Goal: Task Accomplishment & Management: Manage account settings

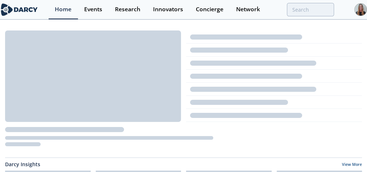
click at [71, 10] on div "Home" at bounding box center [63, 10] width 17 height 6
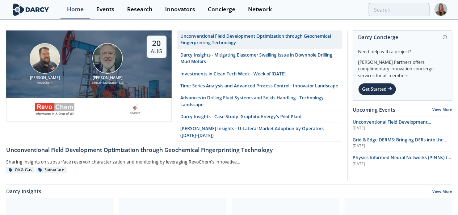
drag, startPoint x: 182, startPoint y: 0, endPoint x: 262, endPoint y: 24, distance: 83.2
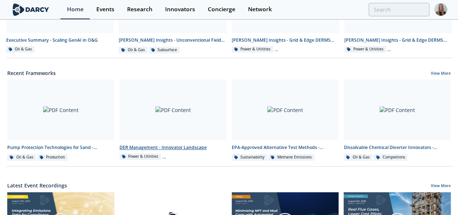
scroll to position [222, 0]
click at [198, 106] on div at bounding box center [173, 110] width 107 height 61
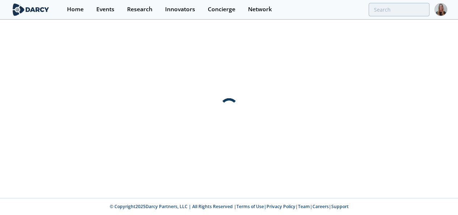
scroll to position [0, 0]
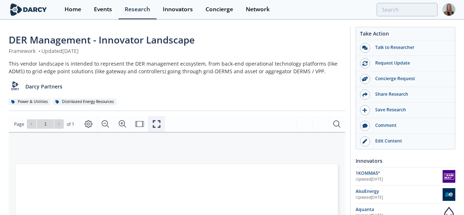
click at [152, 124] on icon "Fullscreen" at bounding box center [156, 124] width 9 height 9
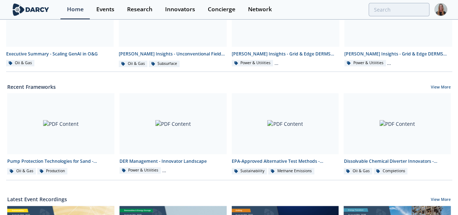
scroll to position [213, 0]
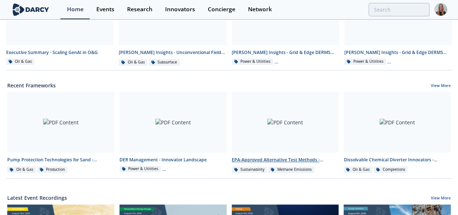
click at [264, 158] on div "EPA-Approved Alternative Test Methods - Innovator Comparison" at bounding box center [285, 159] width 107 height 7
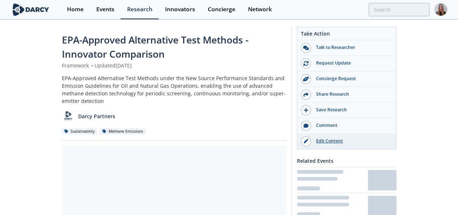
click at [366, 139] on div "Edit Content" at bounding box center [351, 141] width 81 height 7
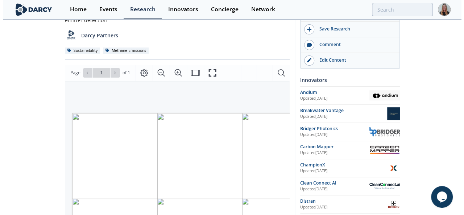
scroll to position [80, 0]
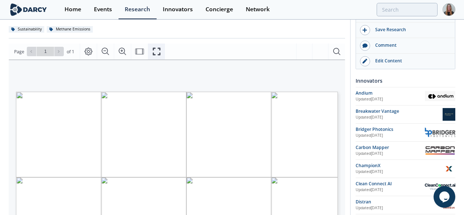
click at [158, 48] on icon "Fullscreen" at bounding box center [156, 52] width 8 height 8
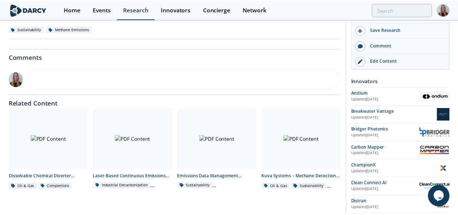
scroll to position [0, 0]
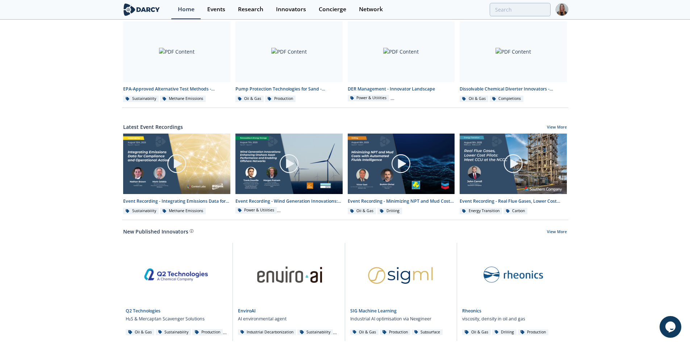
scroll to position [312, 0]
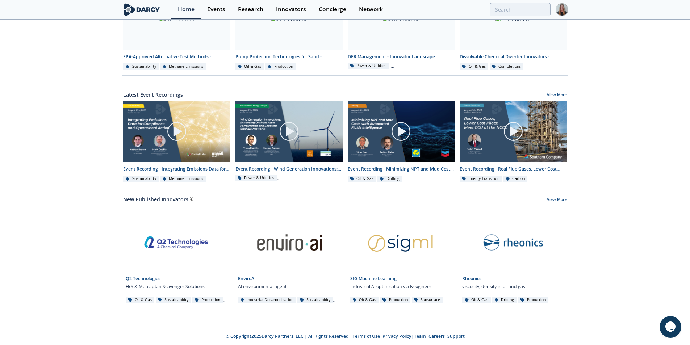
click at [268, 235] on link at bounding box center [289, 241] width 102 height 61
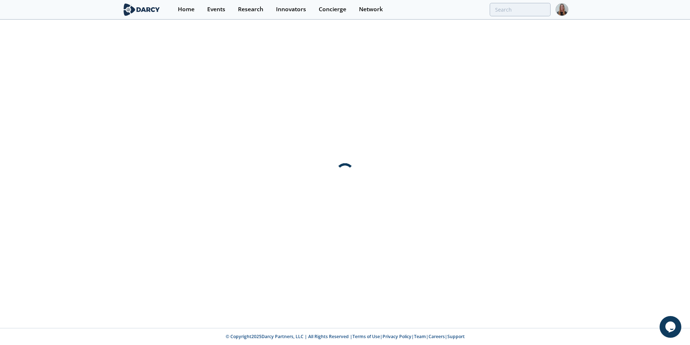
scroll to position [0, 0]
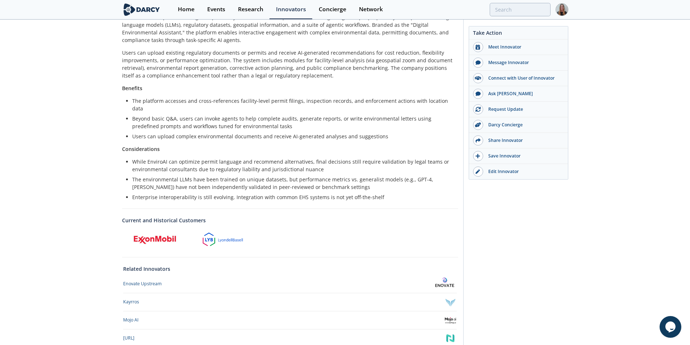
scroll to position [179, 0]
click at [592, 194] on div "EnviroAI EnviroAI provides an AI‑powered assistant that helps with permitting, …" at bounding box center [345, 113] width 690 height 545
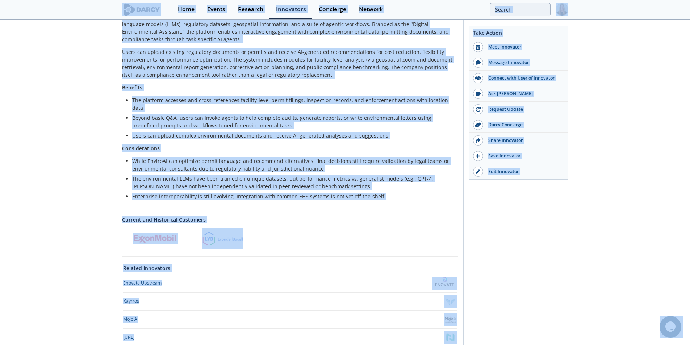
copy body "Home Events Research Innovators Concierge Network EnviroAI EnviroAI provides an…"
click at [294, 135] on div "EnviroAI offers a platform designed specifically for environmental professional…" at bounding box center [290, 107] width 336 height 188
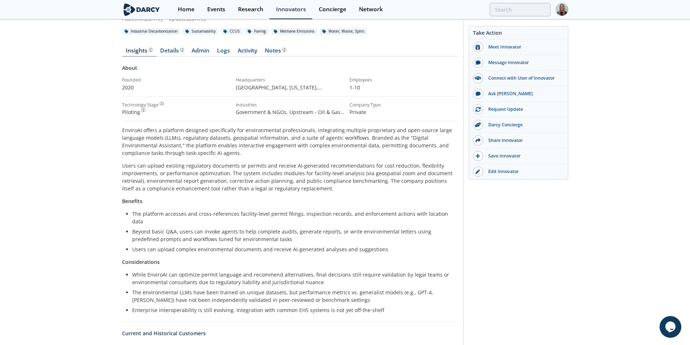
scroll to position [79, 0]
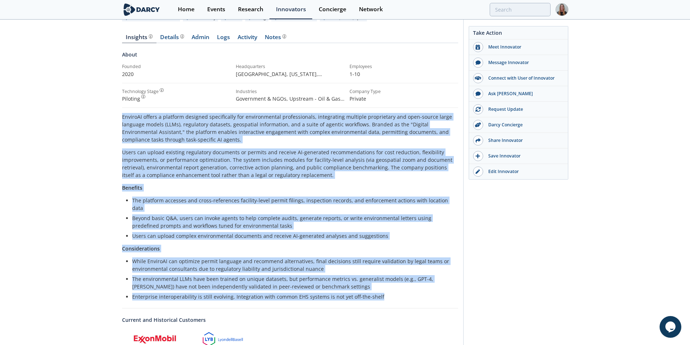
drag, startPoint x: 123, startPoint y: 116, endPoint x: 431, endPoint y: 288, distance: 352.7
click at [431, 288] on div "EnviroAI offers a platform designed specifically for environmental professional…" at bounding box center [290, 207] width 336 height 188
copy div "EnviroAI offers a platform designed specifically for environmental professional…"
click at [181, 35] on img at bounding box center [182, 36] width 4 height 4
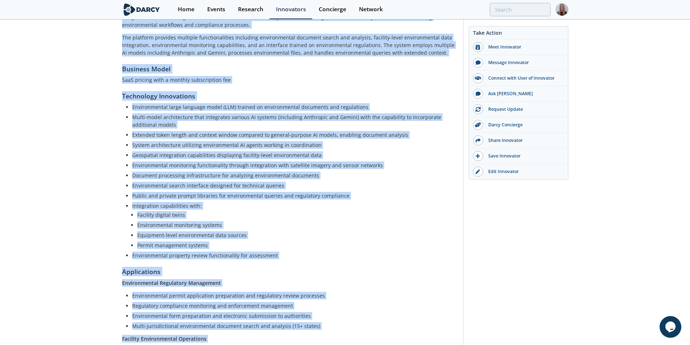
scroll to position [294, 0]
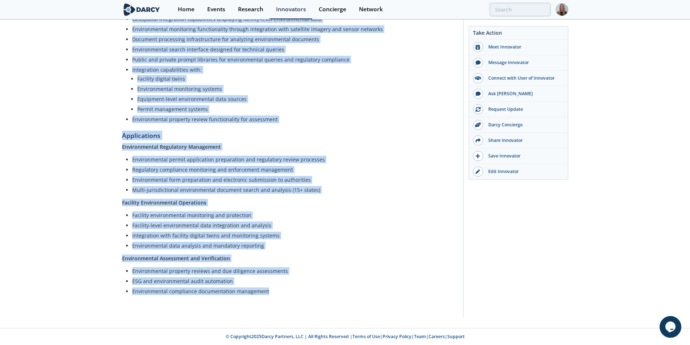
drag, startPoint x: 122, startPoint y: 55, endPoint x: 301, endPoint y: 298, distance: 301.7
click at [301, 298] on div "Product Overview Overview EnviroAI develops environmental intelligence and auto…" at bounding box center [290, 71] width 336 height 477
copy div "Product Overview Overview EnviroAI develops environmental intelligence and auto…"
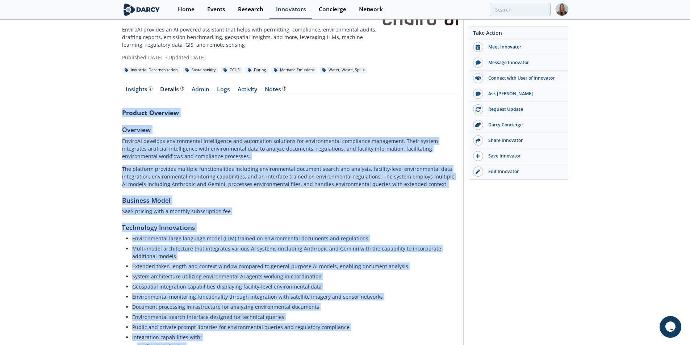
scroll to position [27, 0]
click at [201, 90] on link "Admin" at bounding box center [200, 90] width 25 height 9
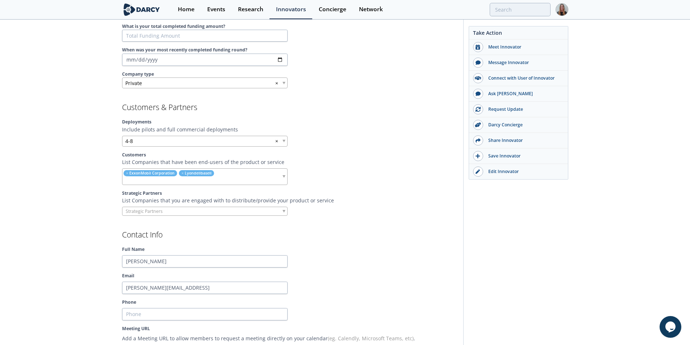
scroll to position [532, 0]
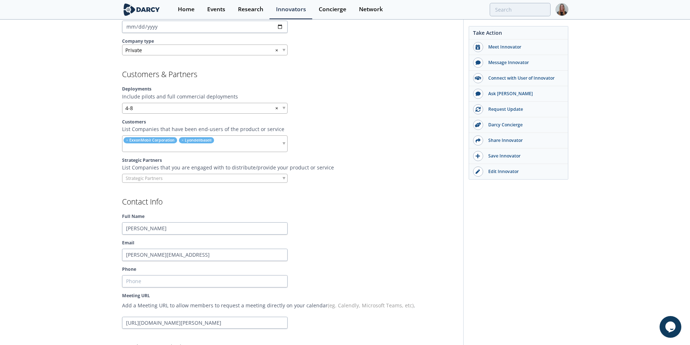
click at [234, 146] on input "search" at bounding box center [195, 148] width 147 height 8
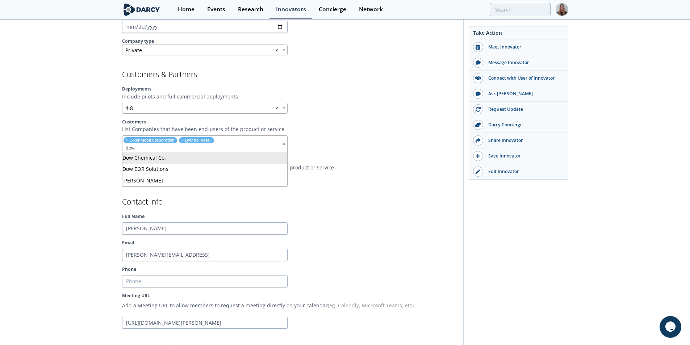
type input "dow"
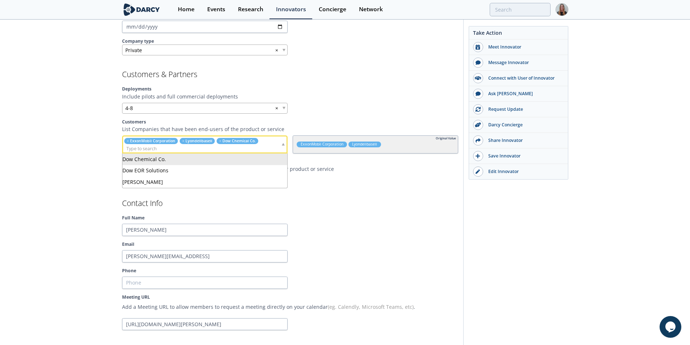
click at [204, 148] on input "search" at bounding box center [202, 149] width 158 height 8
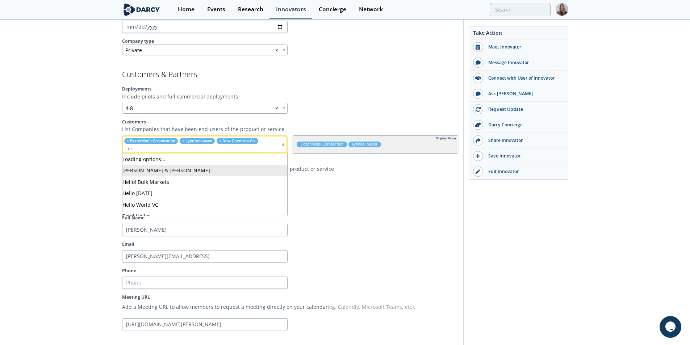
type input "h"
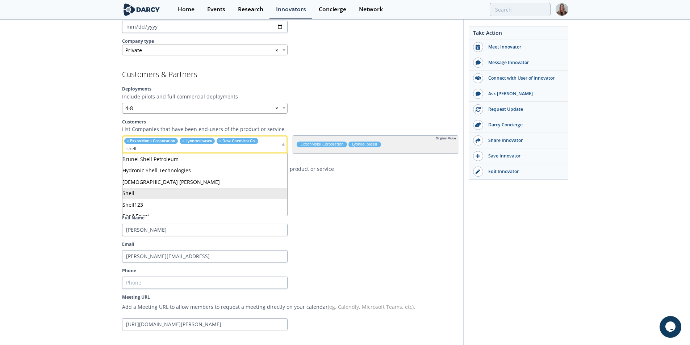
type input "shell"
click at [341, 201] on h2 "Contact Info" at bounding box center [290, 204] width 336 height 8
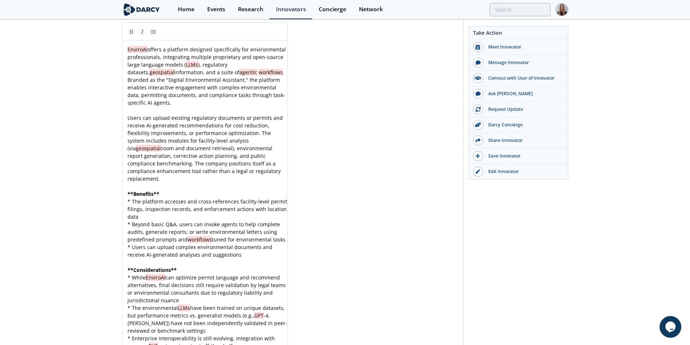
scroll to position [1985, 0]
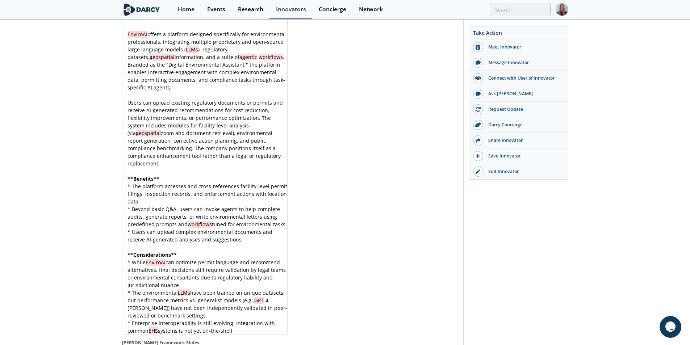
click at [193, 65] on div "xxxxxxxxxx EnviroAI offers a platform designed specifically for environmental p…" at bounding box center [207, 182] width 163 height 304
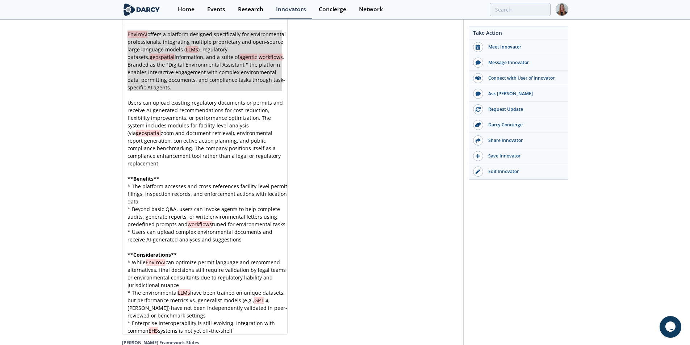
type textarea "EnviroAI offers a platform designed specifically for environmental professional…"
paste textarea
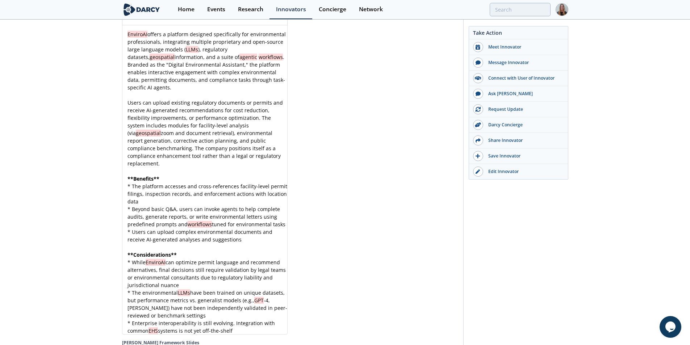
click at [203, 90] on pre "EnviroAI offers a platform designed specifically for environmental professional…" at bounding box center [207, 60] width 163 height 61
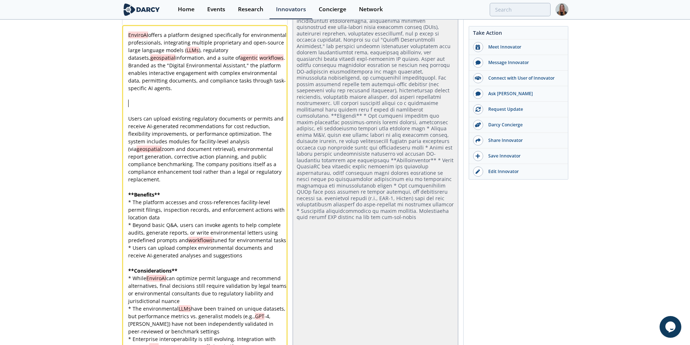
paste textarea "agency"
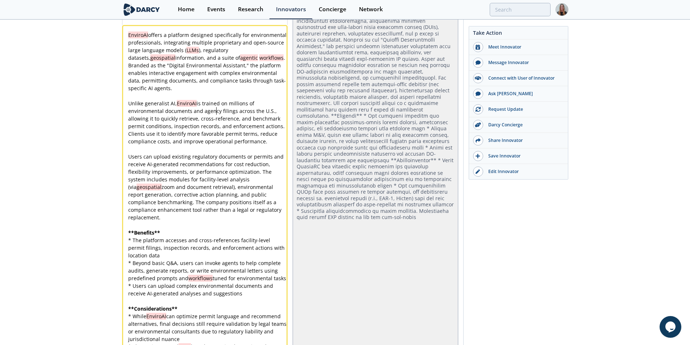
click at [217, 112] on div "x EnviroAI offers a platform designed specifically for environmental profession…" at bounding box center [208, 210] width 162 height 358
type textarea "Unlike generalist AI, EnviroAI is trained on millions of environmental document…"
type textarea "millions"
drag, startPoint x: 227, startPoint y: 109, endPoint x: 246, endPoint y: 110, distance: 19.2
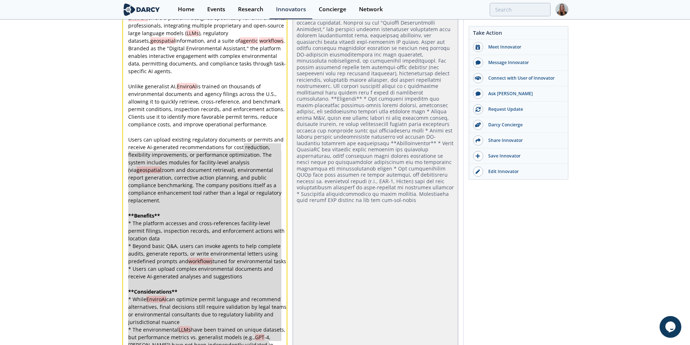
scroll to position [2022, 0]
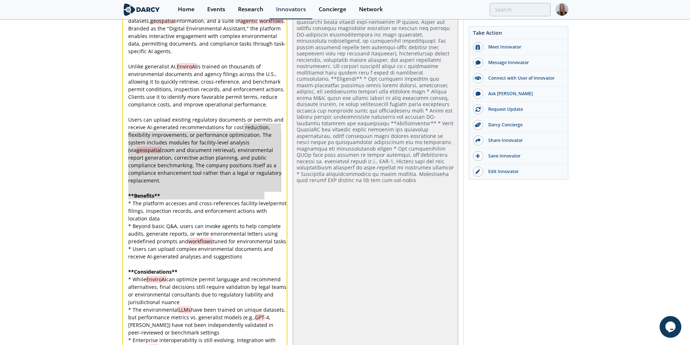
type textarea "eduction, flexibility improvements, or performance optimization. The system inc…"
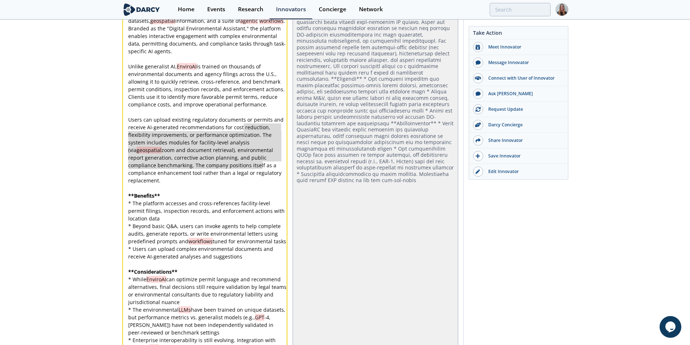
drag, startPoint x: 246, startPoint y: 171, endPoint x: 269, endPoint y: 192, distance: 31.8
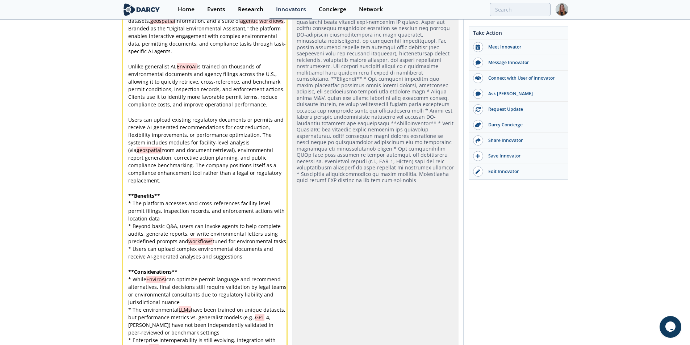
click at [272, 103] on div "x EnviroAI offers a platform designed specifically for environmental profession…" at bounding box center [208, 173] width 162 height 358
click at [273, 108] on pre "Unlike generalist AI, EnviroAI is trained on thousands of environmental documen…" at bounding box center [208, 86] width 162 height 46
type textarea "or cost reduction, flexibility improvements, or performance opti"
drag, startPoint x: 225, startPoint y: 131, endPoint x: 235, endPoint y: 135, distance: 10.6
click at [224, 130] on span "Users can upload existing regulatory documents or permits and receive AI-genera…" at bounding box center [206, 150] width 157 height 68
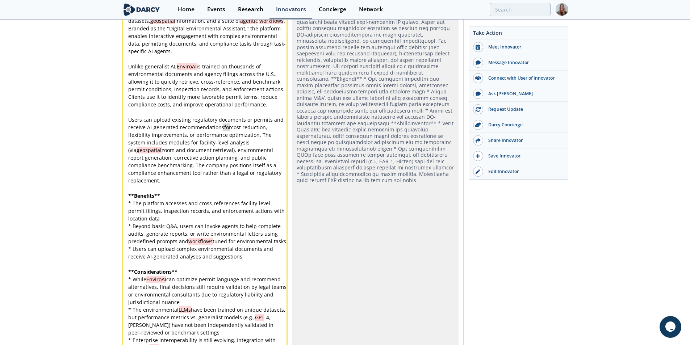
type textarea "for"
click at [262, 141] on div "x EnviroAI offers a platform designed specifically for environmental profession…" at bounding box center [208, 173] width 162 height 358
type textarea ", environmental report generation, corrective action planning, and public compl…"
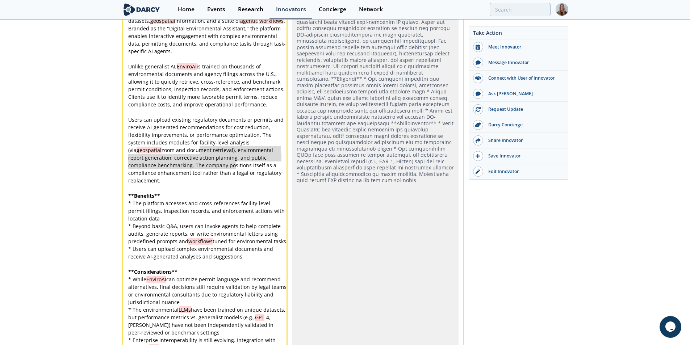
drag, startPoint x: 200, startPoint y: 155, endPoint x: 235, endPoint y: 168, distance: 37.4
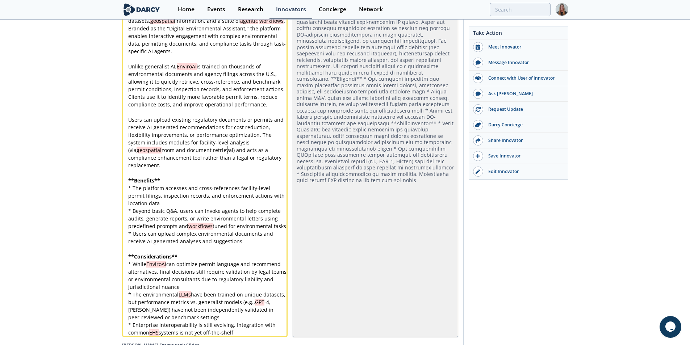
scroll to position [0, 0]
click at [162, 147] on span "geospatial" at bounding box center [149, 150] width 25 height 7
click at [155, 194] on div "x EnviroAI offers a platform designed specifically for environmental profession…" at bounding box center [208, 165] width 162 height 342
type textarea "* The platform accesses and cross-references facility-level permit filings, ins…"
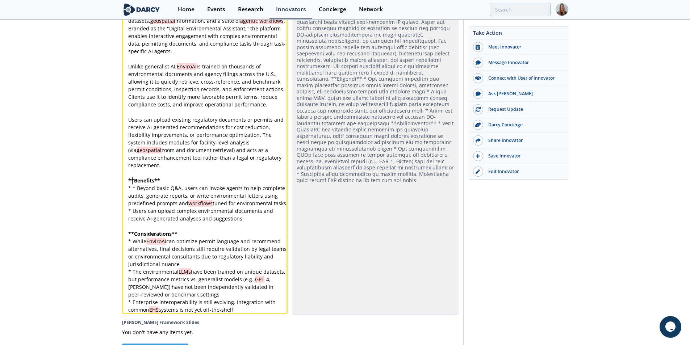
scroll to position [2015, 0]
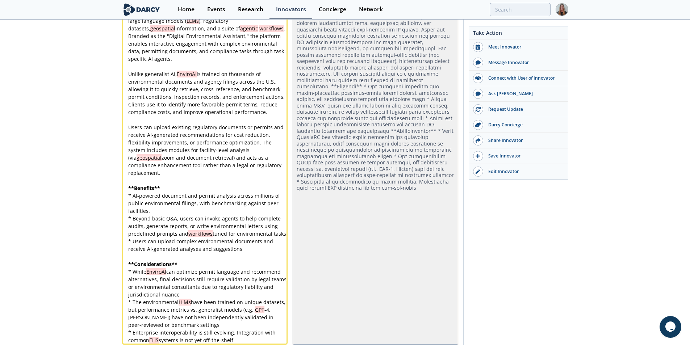
click at [190, 207] on pre "* AI-powered document and permit analysis across millions of public environment…" at bounding box center [208, 203] width 162 height 23
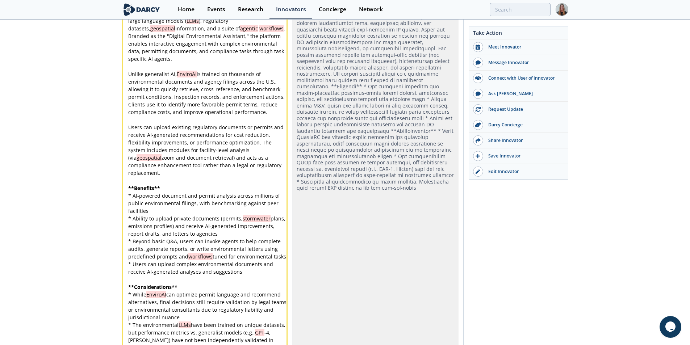
click at [172, 155] on div "x EnviroAI offers a platform designed specifically for environmental profession…" at bounding box center [208, 184] width 162 height 365
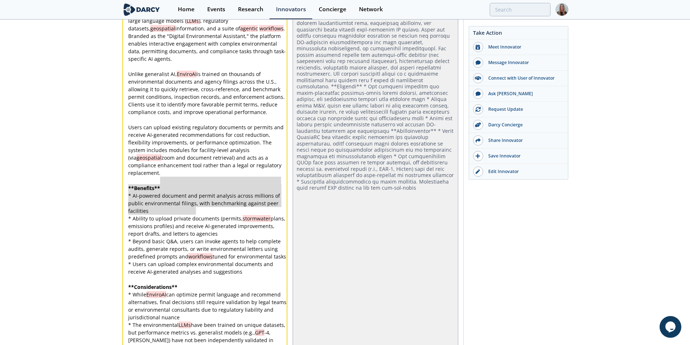
type textarea "* AI-powered document and permit analysis across millions of public environment…"
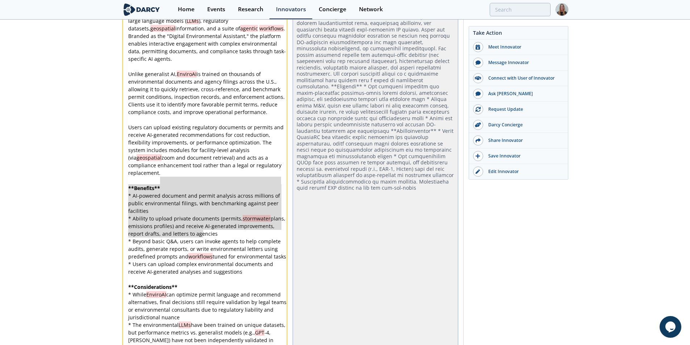
drag, startPoint x: 192, startPoint y: 188, endPoint x: 202, endPoint y: 233, distance: 46.4
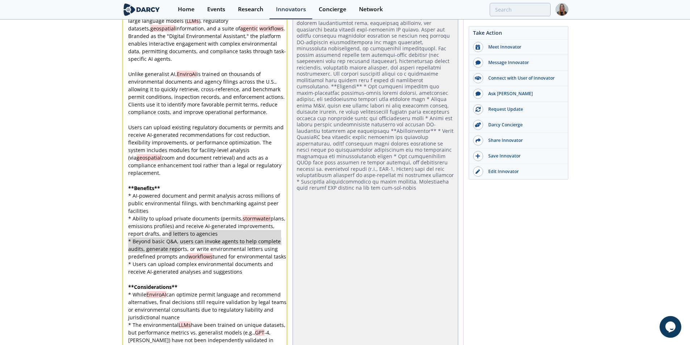
type textarea "&A, users can invoke agents to help complete audits, generate reports, or write…"
drag, startPoint x: 167, startPoint y: 240, endPoint x: 234, endPoint y: 260, distance: 69.2
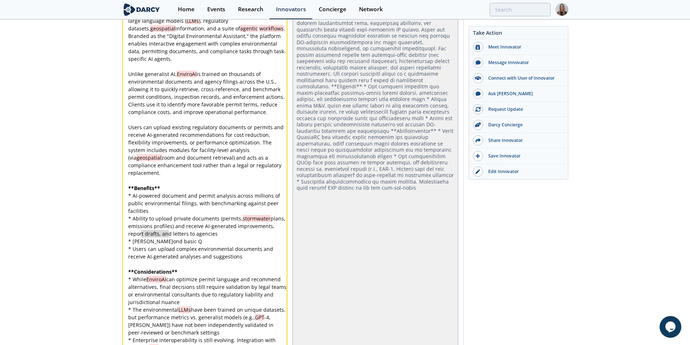
type textarea "eyond basic Q"
drag, startPoint x: 171, startPoint y: 239, endPoint x: 139, endPoint y: 237, distance: 32.6
type textarea "an upload complex environmental documents and receive AI-generated analyses and…"
drag, startPoint x: 241, startPoint y: 255, endPoint x: 160, endPoint y: 247, distance: 81.1
type textarea "* Users c"
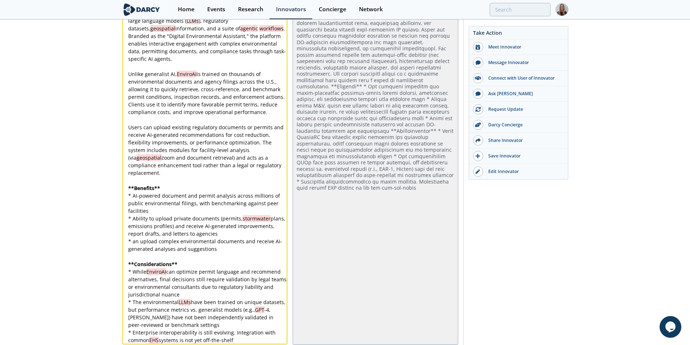
type textarea "n upload complex environmental documents and receive AI-generated analyses and …"
drag, startPoint x: 135, startPoint y: 237, endPoint x: 235, endPoint y: 254, distance: 101.4
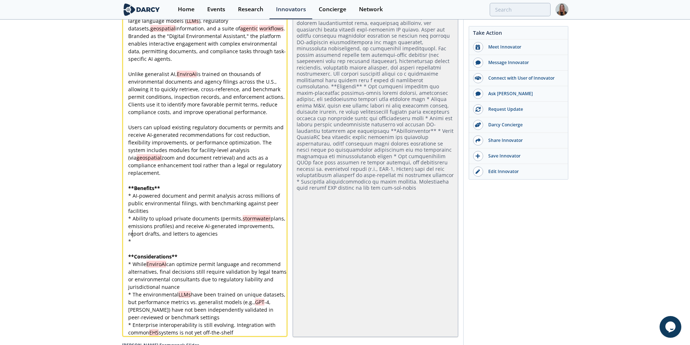
paste textarea
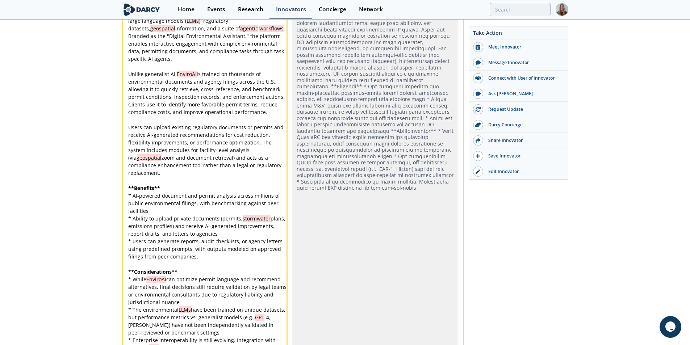
click at [133, 235] on div "x EnviroAI offers a platform designed specifically for environmental profession…" at bounding box center [208, 177] width 162 height 350
click at [189, 247] on div "x EnviroAI offers a platform designed specifically for environmental profession…" at bounding box center [208, 177] width 162 height 350
click at [197, 250] on div "x EnviroAI offers a platform designed specifically for environmental profession…" at bounding box center [208, 177] width 162 height 350
type textarea "."
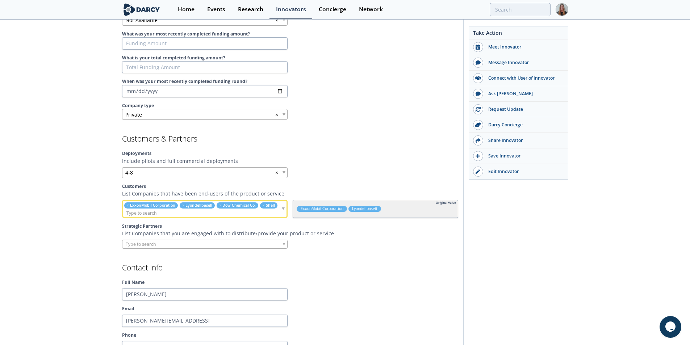
scroll to position [471, 0]
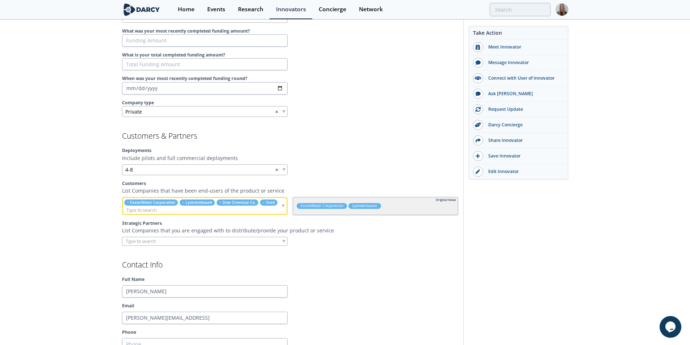
click at [275, 210] on input "search" at bounding box center [202, 210] width 158 height 8
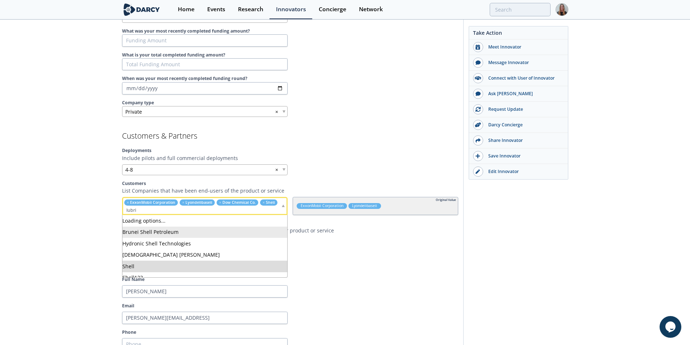
type input "lubriz"
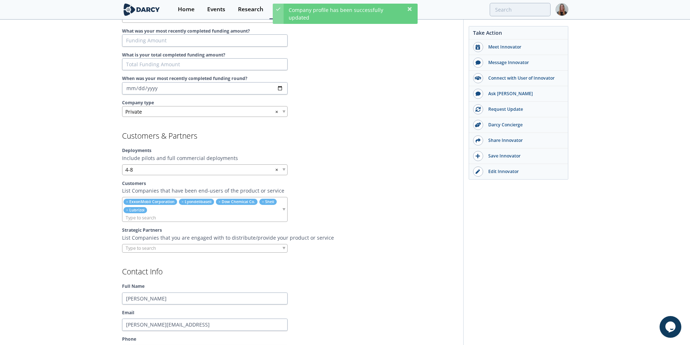
click at [231, 213] on ul "× ExxonMobil Corporation × Lyondellbasell × Dow Chemical Co. × Shell × Lubrizol" at bounding box center [201, 209] width 159 height 24
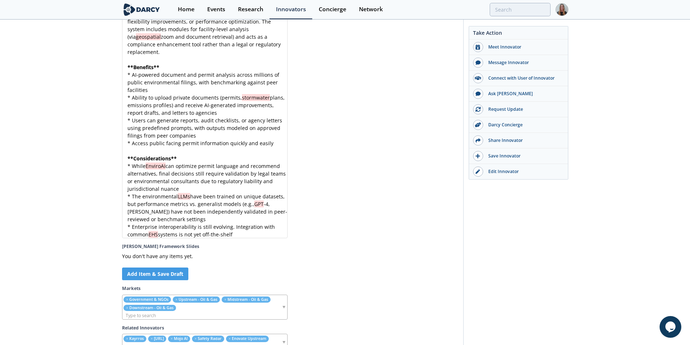
scroll to position [2188, 0]
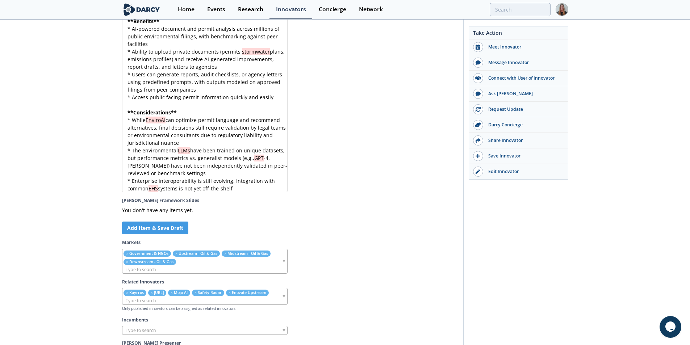
click at [221, 127] on pre "* While EnviroAI can optimize permit language and recommend alternatives, final…" at bounding box center [207, 131] width 163 height 30
type textarea "* While EnviroAI can optimize permit language and recommend alternatives, final…"
type textarea "* The environmental LLMs have been trained on unique datasets, but performance …"
click at [133, 117] on span "* While EnviroAI can optimize permit language and recommend alternatives, final…" at bounding box center [207, 132] width 160 height 30
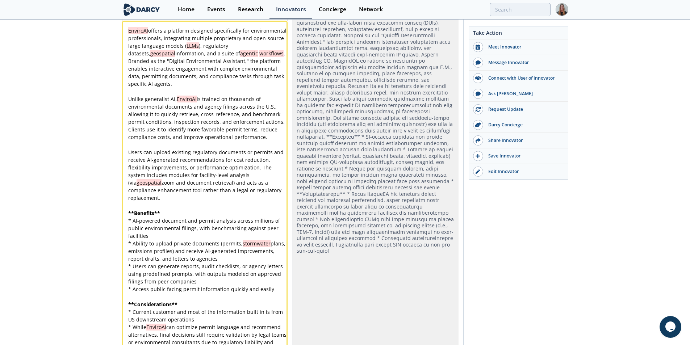
scroll to position [2009, 0]
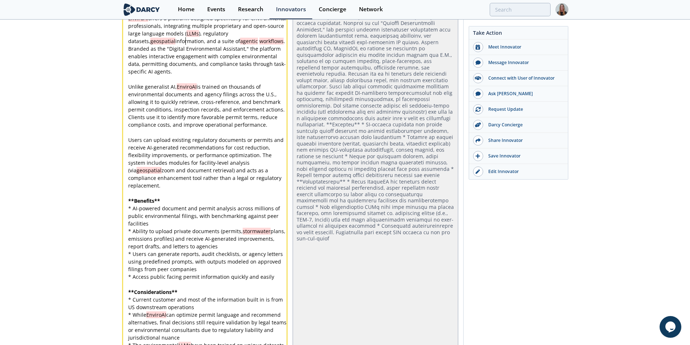
click at [186, 46] on div "x EnviroAI offers a platform designed specifically for environmental profession…" at bounding box center [208, 200] width 162 height 373
click at [220, 63] on span "EnviroAI offers a platform designed specifically for environmental professional…" at bounding box center [208, 45] width 160 height 60
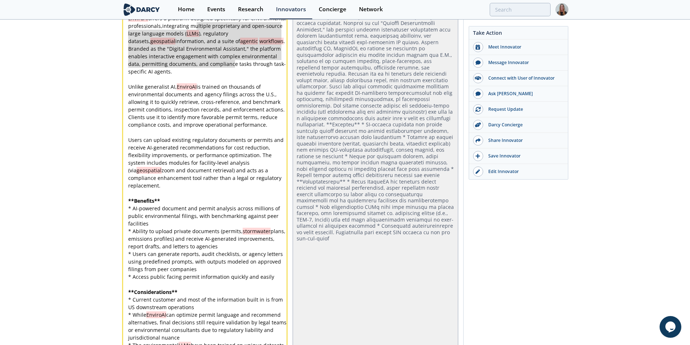
drag, startPoint x: 235, startPoint y: 68, endPoint x: 197, endPoint y: 32, distance: 53.0
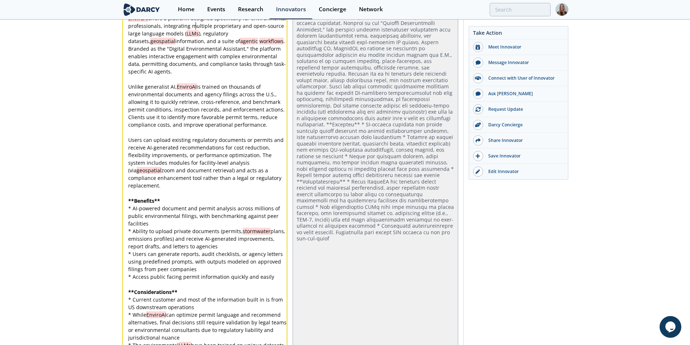
drag, startPoint x: 222, startPoint y: 71, endPoint x: 196, endPoint y: 27, distance: 51.3
click at [197, 28] on div "x EnviroAI offers a platform designed specifically for environmental profession…" at bounding box center [208, 200] width 162 height 373
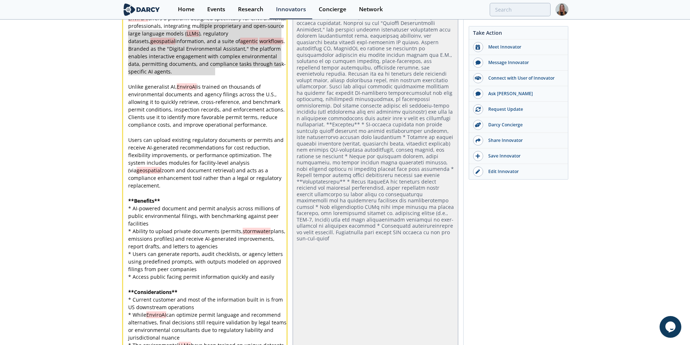
drag, startPoint x: 200, startPoint y: 32, endPoint x: 226, endPoint y: 72, distance: 48.6
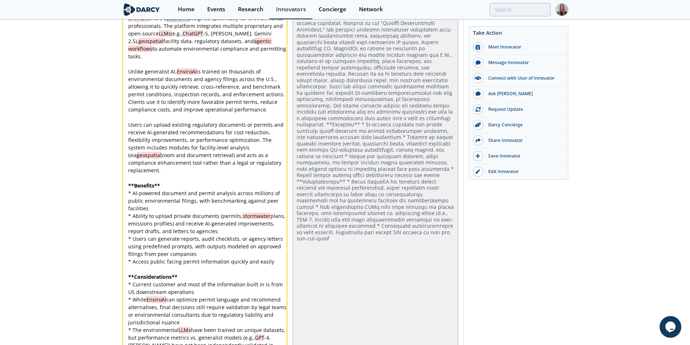
drag, startPoint x: 189, startPoint y: 23, endPoint x: 168, endPoint y: 22, distance: 21.4
drag, startPoint x: 199, startPoint y: 32, endPoint x: 225, endPoint y: 33, distance: 26.1
click at [218, 39] on div "x EnviroAI offers a platform designed specifically for environmental profession…" at bounding box center [208, 193] width 162 height 358
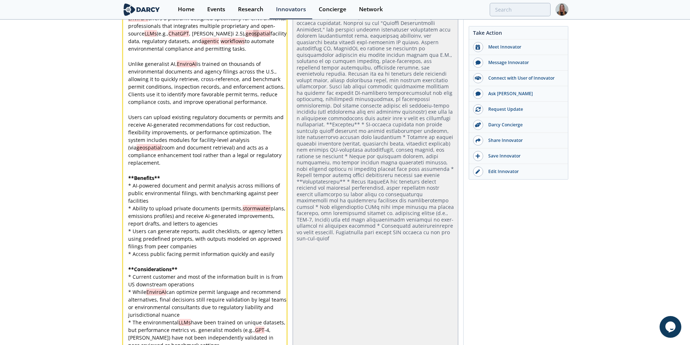
drag, startPoint x: 254, startPoint y: 37, endPoint x: 260, endPoint y: 39, distance: 6.3
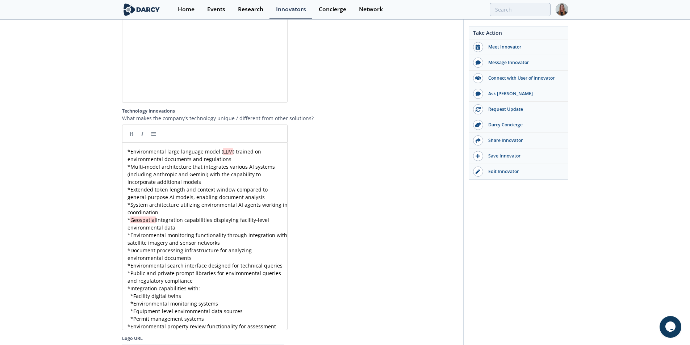
scroll to position [1294, 0]
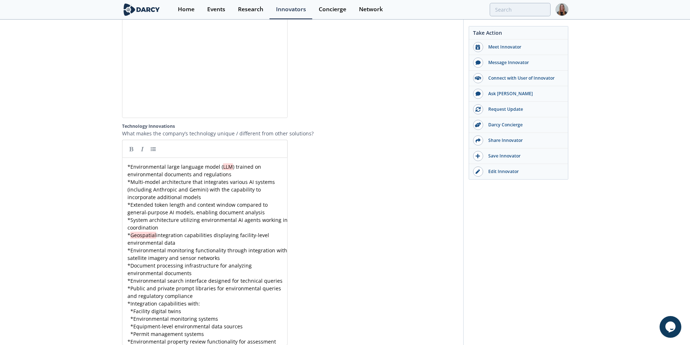
click at [213, 222] on pre "* System architecture utilizing environmental AI agents working in coordination" at bounding box center [207, 223] width 163 height 15
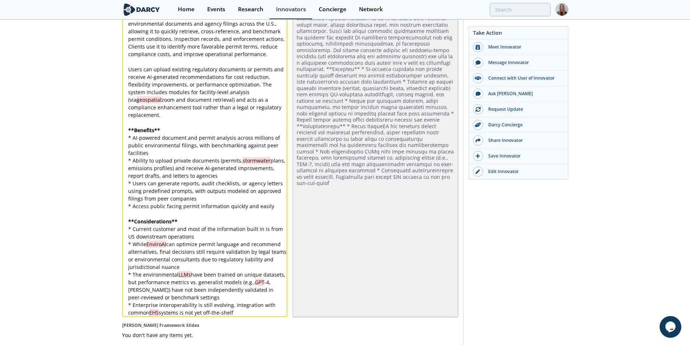
scroll to position [2031, 0]
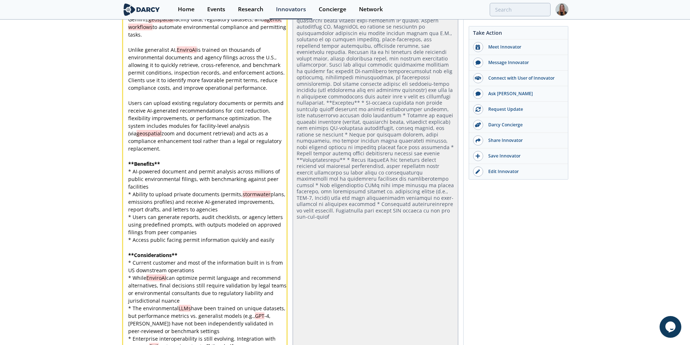
click at [282, 144] on div "x EnviroAI offers a platform designed specifically for environmental profession…" at bounding box center [208, 172] width 162 height 358
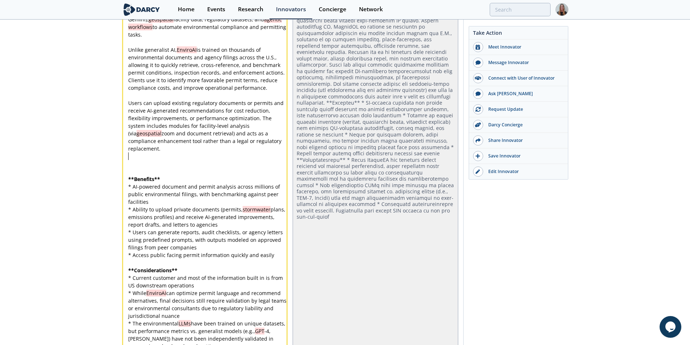
scroll to position [0, 0]
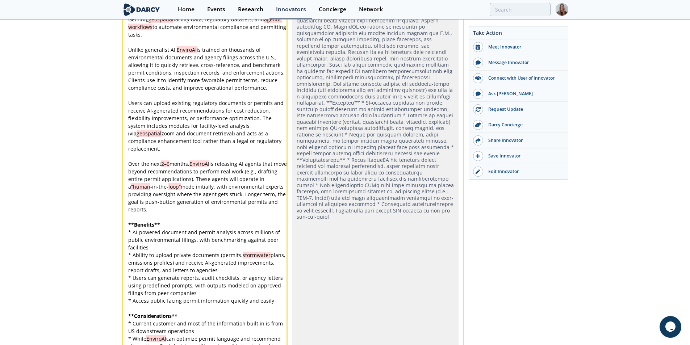
click at [166, 161] on span "2–6" at bounding box center [165, 163] width 8 height 7
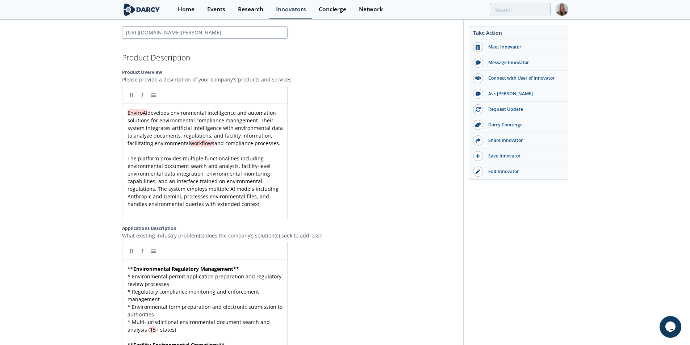
scroll to position [834, 0]
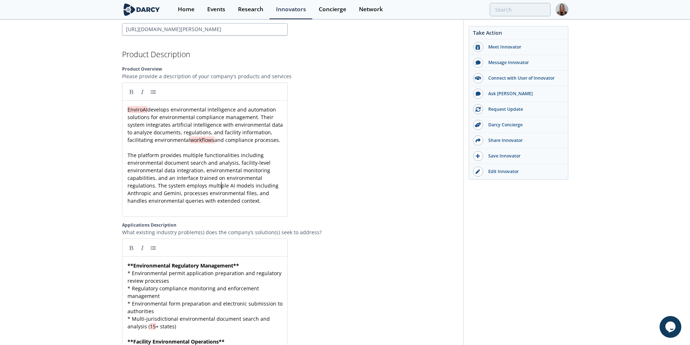
click at [220, 184] on span "The platform provides multiple functionalities including environmental document…" at bounding box center [203, 178] width 152 height 53
click at [236, 164] on div "x EnviroAI develops environmental intelligence and automation solutions for env…" at bounding box center [207, 155] width 163 height 99
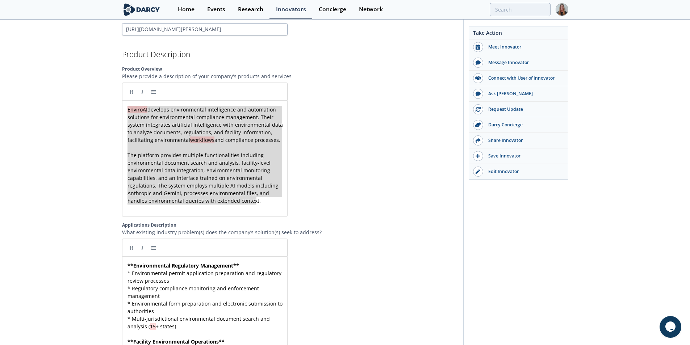
paste textarea
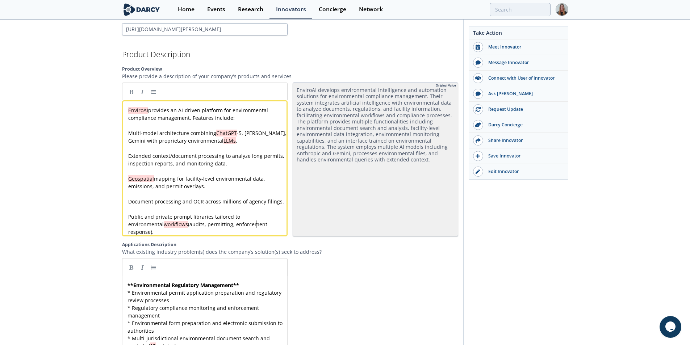
click at [208, 113] on div "x EnviroAI provides an AI-driven platform for environmental compliance manageme…" at bounding box center [208, 170] width 162 height 129
click at [208, 133] on div "x EnviroAI provides an AI-driven platform for environmental compliance manageme…" at bounding box center [208, 170] width 162 height 129
click at [164, 137] on div "x EnviroAI provides an AI-driven platform for environmental compliance manageme…" at bounding box center [208, 170] width 162 height 129
click at [151, 97] on link at bounding box center [153, 91] width 11 height 11
click at [243, 133] on div "x EnviroAI provides an AI-driven platform for environmental compliance manageme…" at bounding box center [208, 170] width 162 height 129
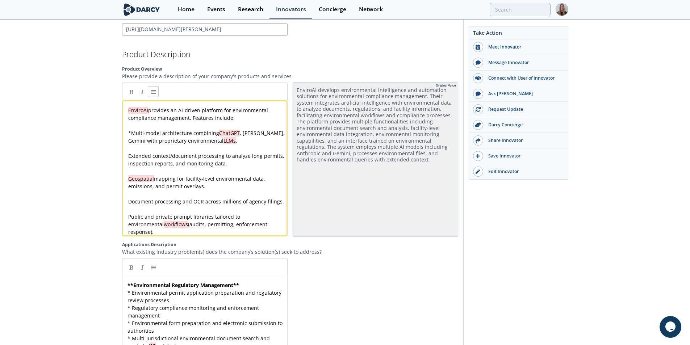
click at [252, 145] on pre "​" at bounding box center [208, 149] width 162 height 8
click at [213, 157] on div "x EnviroAI provides an AI-driven platform for environmental compliance manageme…" at bounding box center [208, 170] width 162 height 129
click at [155, 89] on link at bounding box center [153, 91] width 11 height 11
click at [169, 181] on div "x EnviroAI provides an AI-driven platform for environmental compliance manageme…" at bounding box center [208, 170] width 162 height 129
click at [154, 92] on link at bounding box center [153, 91] width 11 height 11
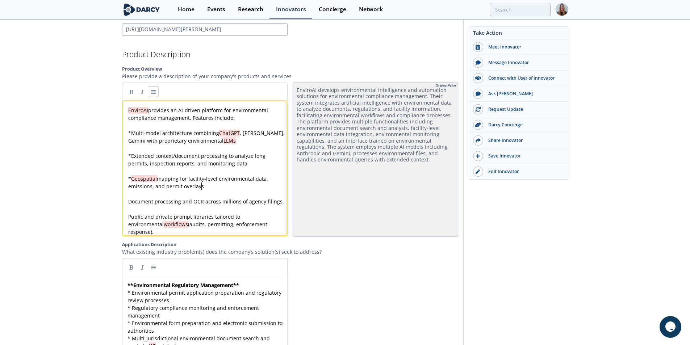
click at [197, 211] on pre "​" at bounding box center [208, 209] width 162 height 8
click at [199, 204] on div "x EnviroAI provides an AI-driven platform for environmental compliance manageme…" at bounding box center [208, 170] width 162 height 129
click at [156, 91] on link at bounding box center [153, 91] width 11 height 11
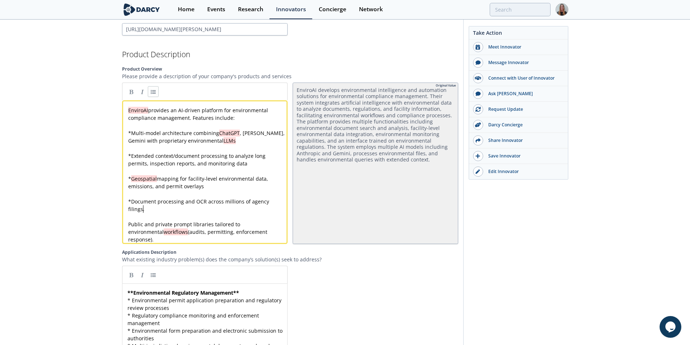
click at [163, 208] on pre "* Document processing and OCR across millions of agency filings." at bounding box center [208, 205] width 162 height 15
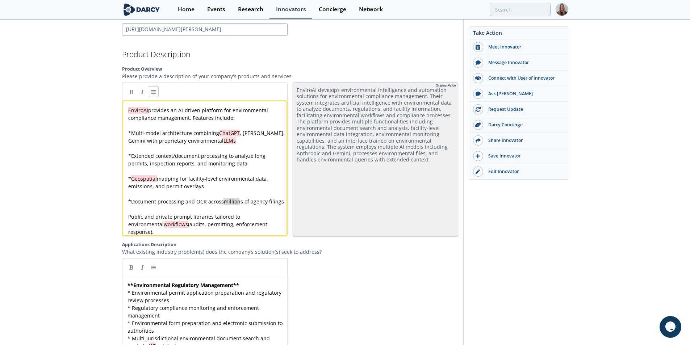
drag, startPoint x: 238, startPoint y: 202, endPoint x: 225, endPoint y: 202, distance: 13.4
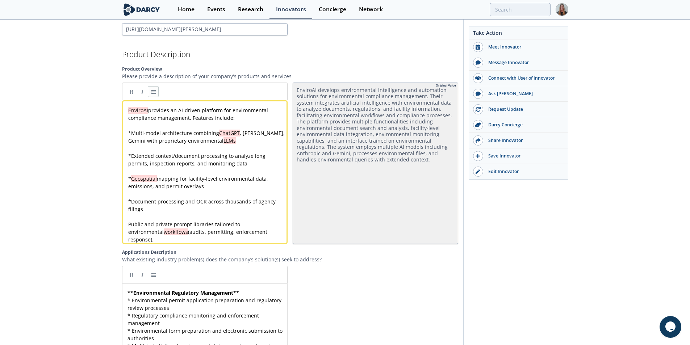
click at [221, 225] on div "x EnviroAI provides an AI-driven platform for environmental compliance manageme…" at bounding box center [208, 174] width 162 height 137
click at [153, 91] on link at bounding box center [153, 91] width 11 height 11
drag, startPoint x: 690, startPoint y: 121, endPoint x: 692, endPoint y: 142, distance: 21.5
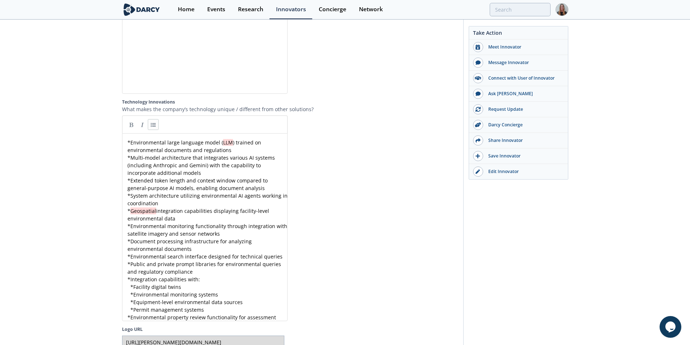
scroll to position [1355, 0]
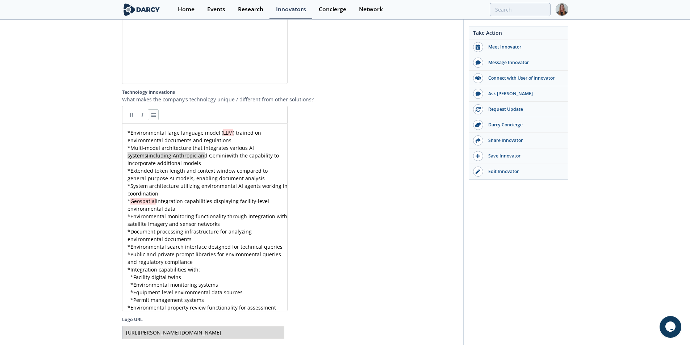
drag, startPoint x: 205, startPoint y: 152, endPoint x: 122, endPoint y: 151, distance: 83.3
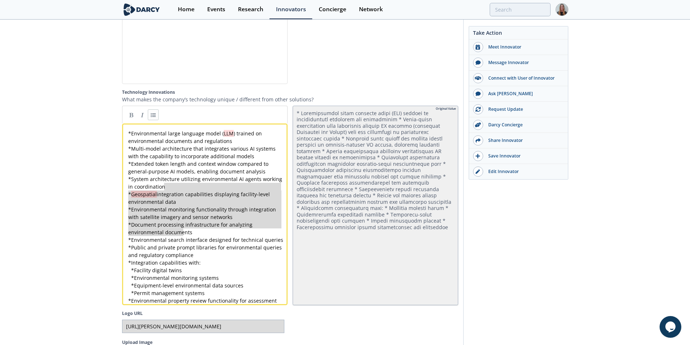
drag, startPoint x: 178, startPoint y: 180, endPoint x: 183, endPoint y: 220, distance: 39.4
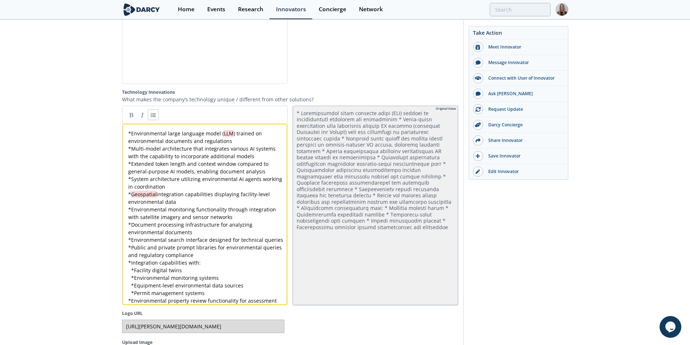
click at [194, 210] on span "Environmental monitoring functionality through integration with satellite image…" at bounding box center [202, 213] width 149 height 14
drag, startPoint x: 181, startPoint y: 213, endPoint x: 235, endPoint y: 212, distance: 53.6
click at [161, 181] on div "x * Environmental large language model ( LLM ) trained on environmental documen…" at bounding box center [208, 217] width 162 height 175
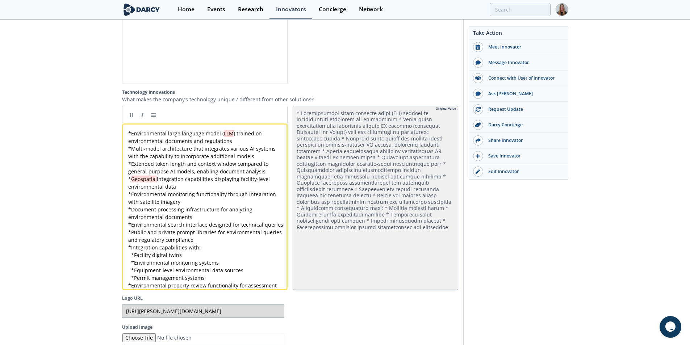
click at [163, 193] on div "x * Environmental large language model ( LLM ) trained on environmental documen…" at bounding box center [208, 210] width 162 height 160
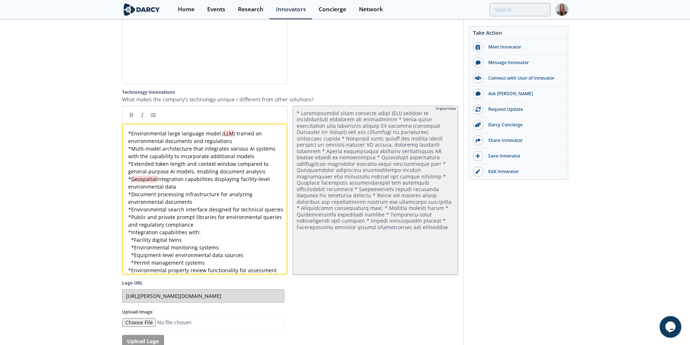
click at [163, 193] on div "x * Environmental large language model ( LLM ) trained on environmental documen…" at bounding box center [208, 202] width 162 height 145
click at [159, 214] on div "x * Environmental large language model ( LLM ) trained on environmental documen…" at bounding box center [208, 202] width 162 height 145
click at [155, 234] on div "x * Environmental large language model ( LLM ) trained on environmental documen…" at bounding box center [208, 202] width 162 height 145
click at [176, 257] on div "x * Environmental large language model ( LLM ) trained on environmental documen…" at bounding box center [208, 202] width 162 height 145
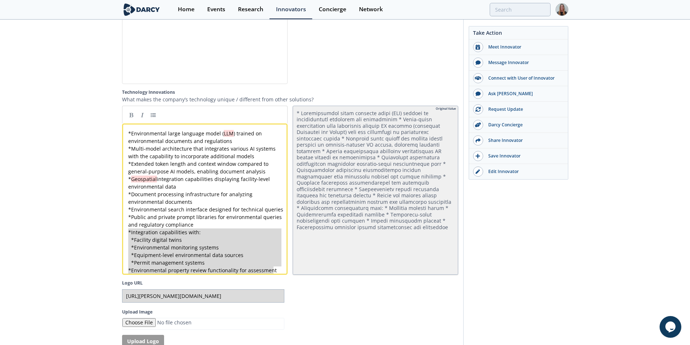
drag, startPoint x: 126, startPoint y: 227, endPoint x: 271, endPoint y: 271, distance: 151.3
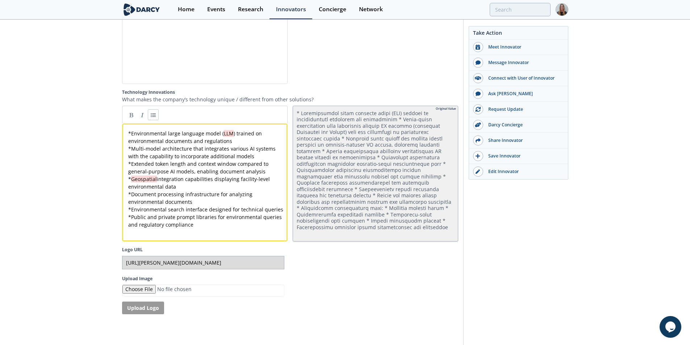
drag, startPoint x: 690, startPoint y: 187, endPoint x: 690, endPoint y: 224, distance: 36.6
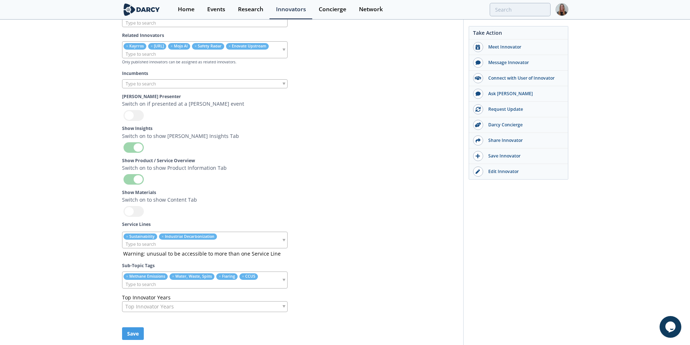
scroll to position [2477, 0]
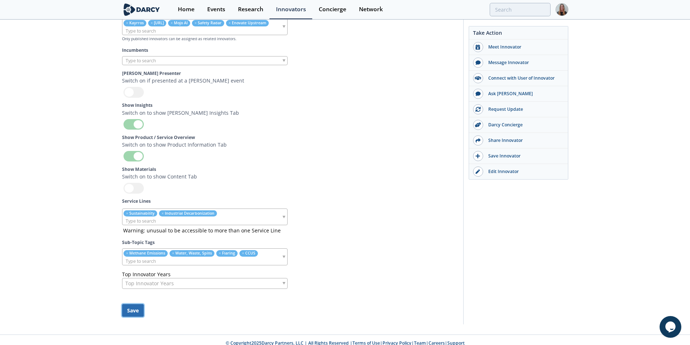
click at [143, 309] on button "Save" at bounding box center [133, 310] width 22 height 13
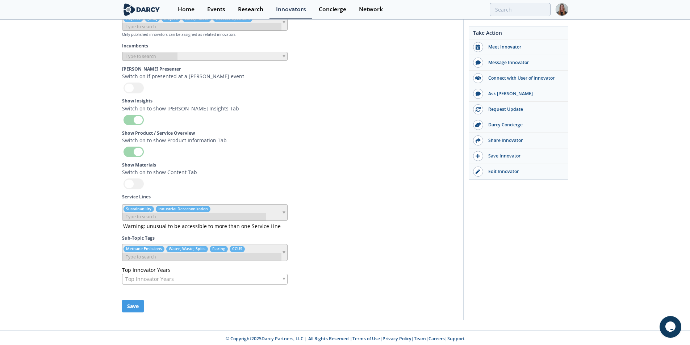
scroll to position [2465, 0]
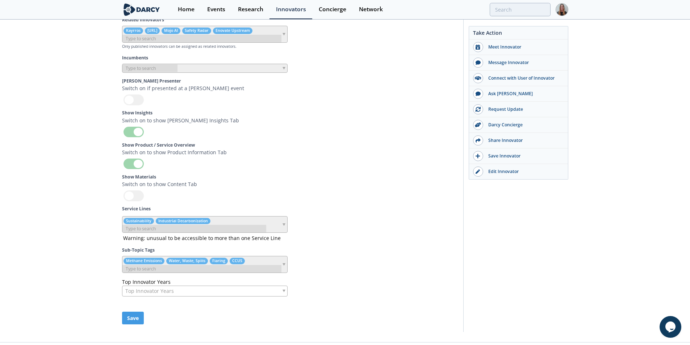
drag, startPoint x: 690, startPoint y: 306, endPoint x: 691, endPoint y: 159, distance: 147.4
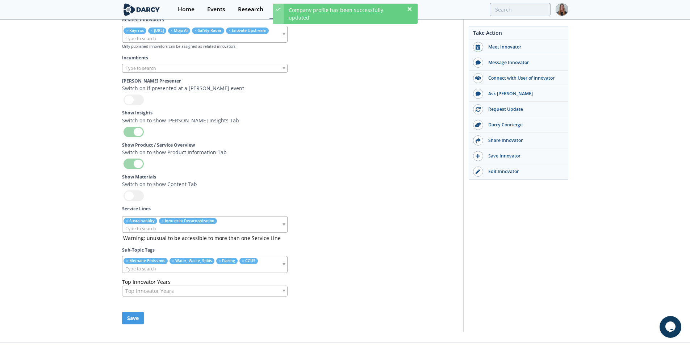
scroll to position [0, 0]
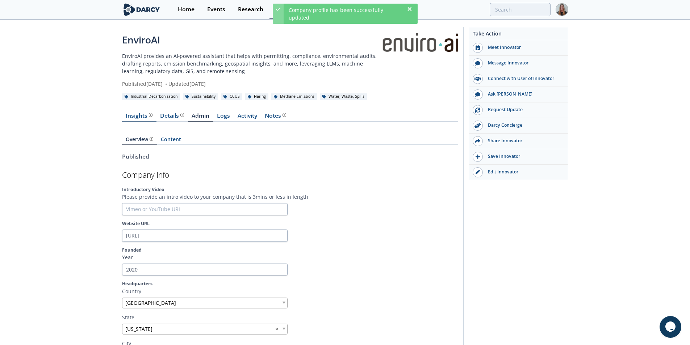
click at [143, 119] on div "Insights The Darcy Research team’s summarized opinion of the innovator, the com…" at bounding box center [139, 116] width 27 height 6
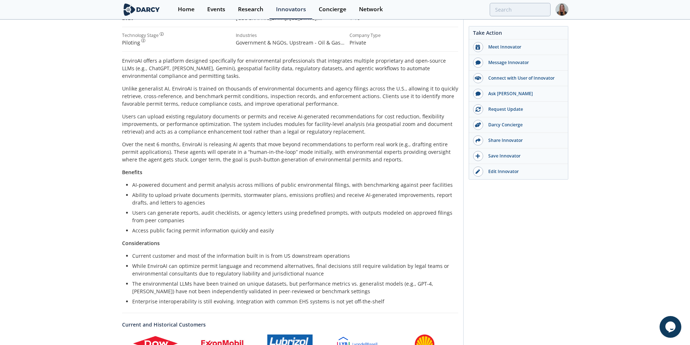
scroll to position [135, 0]
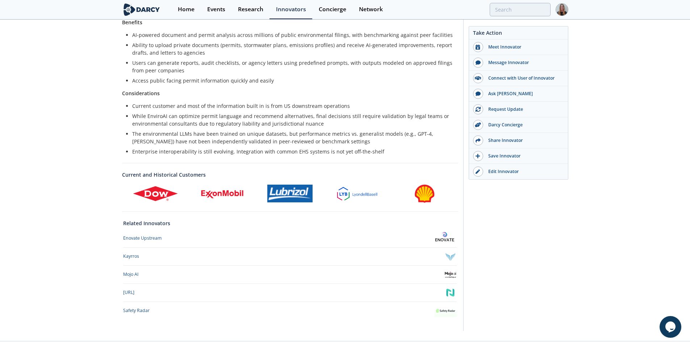
drag, startPoint x: 680, startPoint y: 165, endPoint x: 657, endPoint y: 194, distance: 37.3
click at [657, 194] on div "EnviroAI EnviroAI provides an AI‑powered assistant that helps with permitting, …" at bounding box center [345, 39] width 690 height 606
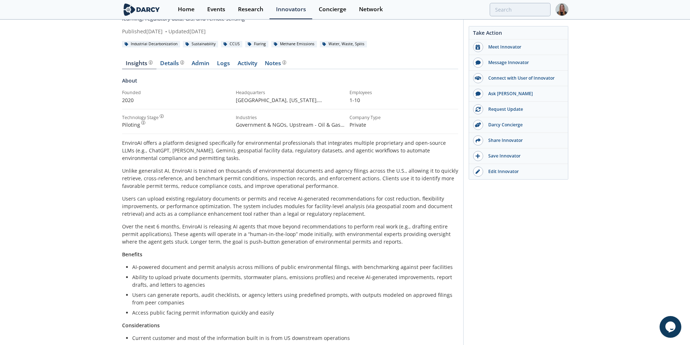
scroll to position [41, 0]
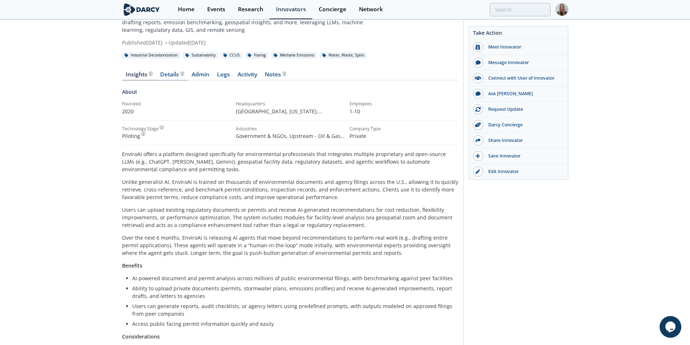
click at [177, 74] on div "Details Product overview, business model, technology and applications as added …" at bounding box center [172, 75] width 24 height 6
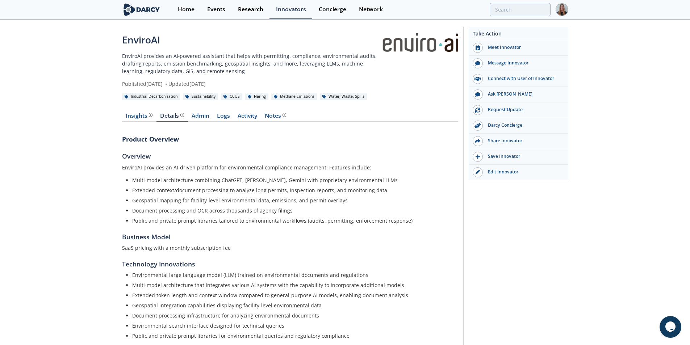
scroll to position [41, 0]
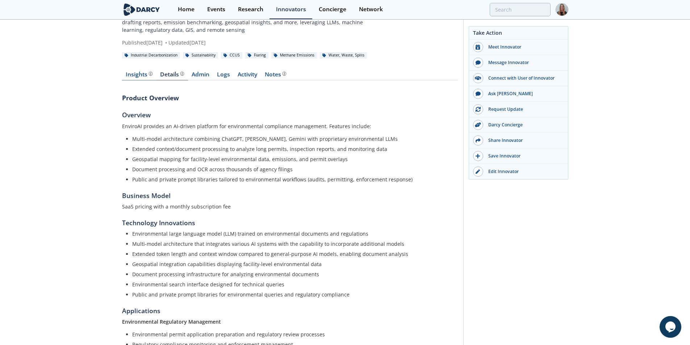
click at [143, 80] on link "Insights The Darcy Research team’s summarized opinion of the innovator, the com…" at bounding box center [139, 76] width 34 height 9
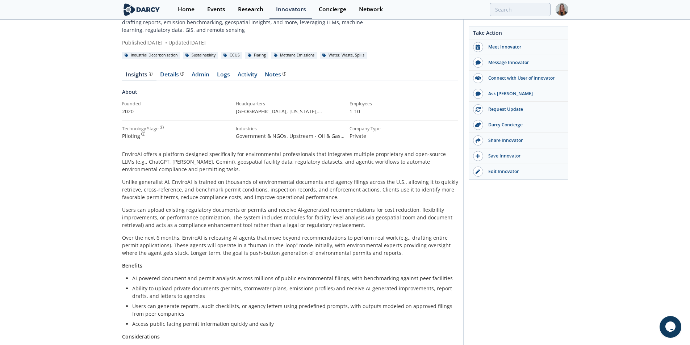
click at [142, 76] on div "Insights The Darcy Research team’s summarized opinion of the innovator, the com…" at bounding box center [139, 75] width 27 height 6
